Goal: Information Seeking & Learning: Find specific fact

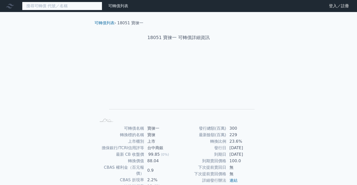
click at [58, 7] on input at bounding box center [62, 6] width 80 height 9
type input "ㄉㄚ"
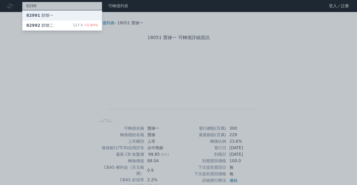
type input "8299"
click at [57, 14] on div "82991 群聯一" at bounding box center [62, 16] width 80 height 10
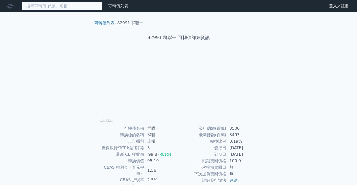
click at [56, 6] on input at bounding box center [62, 6] width 80 height 9
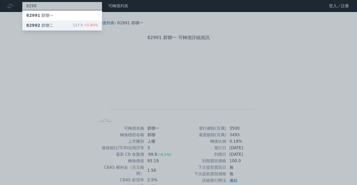
type input "8299"
click at [54, 26] on div "82992 群聯二 117.5 +5.80%" at bounding box center [62, 26] width 80 height 10
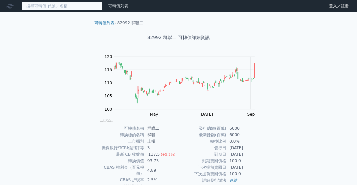
click at [69, 7] on input at bounding box center [62, 6] width 80 height 9
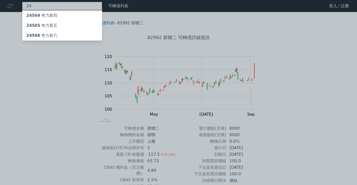
type input "2"
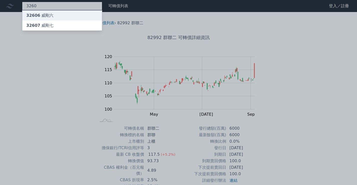
type input "3260"
click at [69, 18] on div "32606 威剛六" at bounding box center [62, 16] width 80 height 10
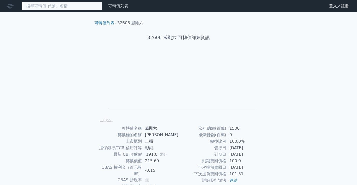
click at [59, 7] on input at bounding box center [62, 6] width 80 height 9
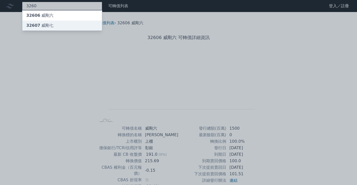
type input "3260"
click at [58, 22] on div "32607 威剛七" at bounding box center [62, 26] width 80 height 10
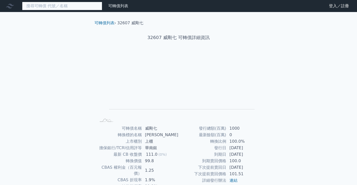
click at [84, 6] on input at bounding box center [62, 6] width 80 height 9
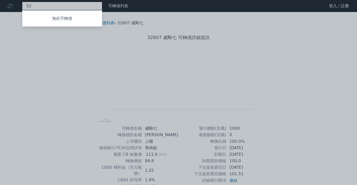
type input "5"
type input "8"
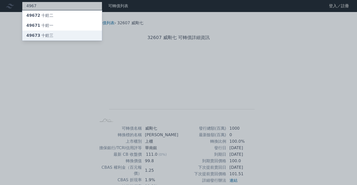
type input "4967"
click at [84, 38] on div "49673 十銓三" at bounding box center [62, 36] width 80 height 10
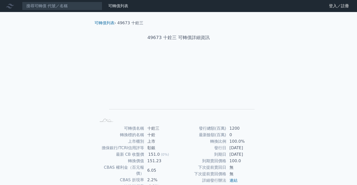
click at [58, 0] on nav "可轉債列表 財務數據 可轉債列表 財務數據 登入／註冊 登入／註冊" at bounding box center [178, 6] width 357 height 12
click at [59, 3] on input at bounding box center [62, 6] width 80 height 9
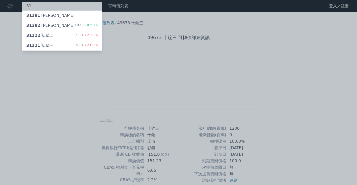
type input "3"
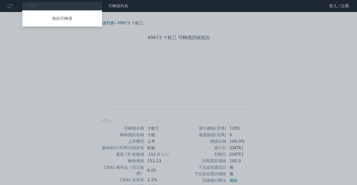
drag, startPoint x: 45, startPoint y: 5, endPoint x: 23, endPoint y: 5, distance: 21.8
click at [23, 5] on div at bounding box center [178, 92] width 357 height 185
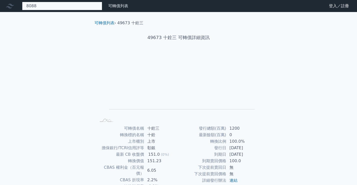
click at [40, 7] on div "8088 無此可轉債" at bounding box center [62, 6] width 80 height 9
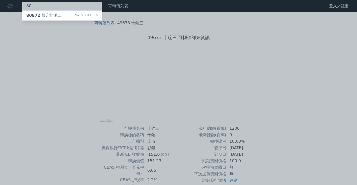
type input "8"
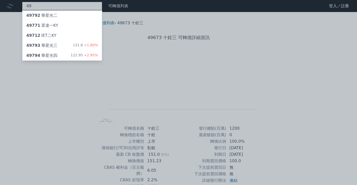
type input "4"
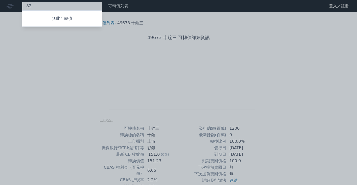
type input "8"
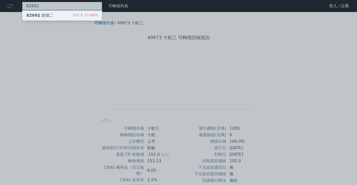
type input "82992"
click at [57, 12] on div "82992 群聯二 117.5 +5.80%" at bounding box center [62, 16] width 80 height 10
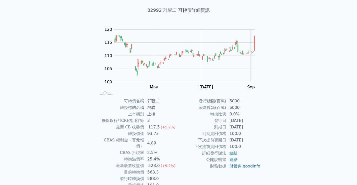
scroll to position [30, 0]
